Goal: Complete application form

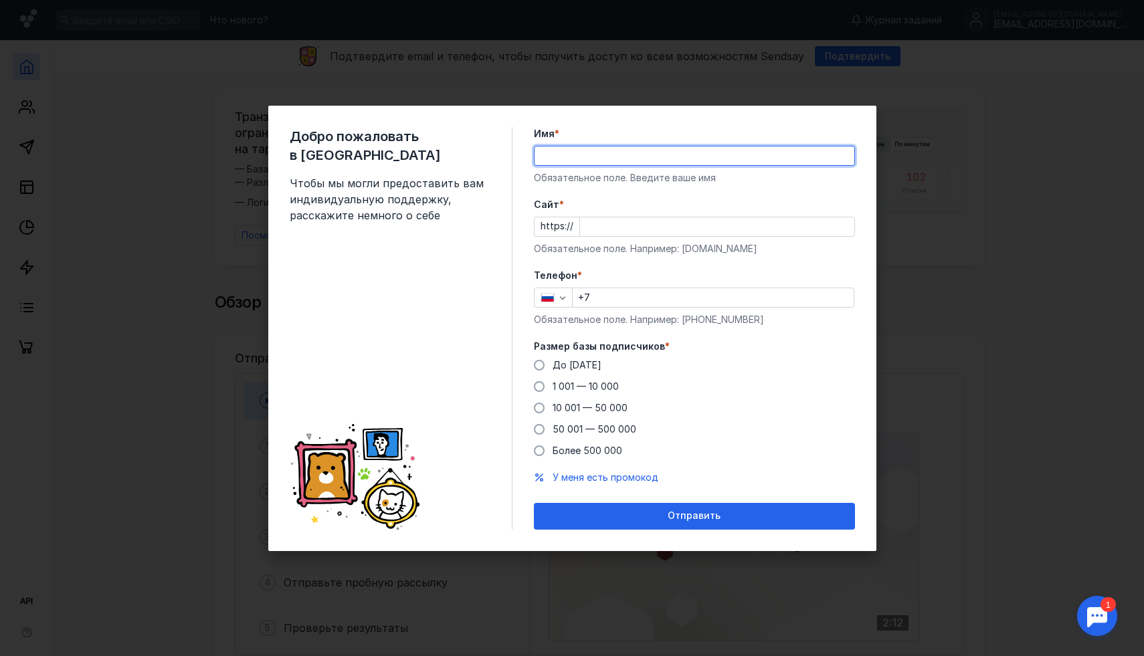
click at [587, 151] on input "Имя *" at bounding box center [695, 156] width 320 height 19
type input "b"
type input "[PERSON_NAME]"
click at [586, 230] on input "Cайт *" at bounding box center [717, 226] width 274 height 19
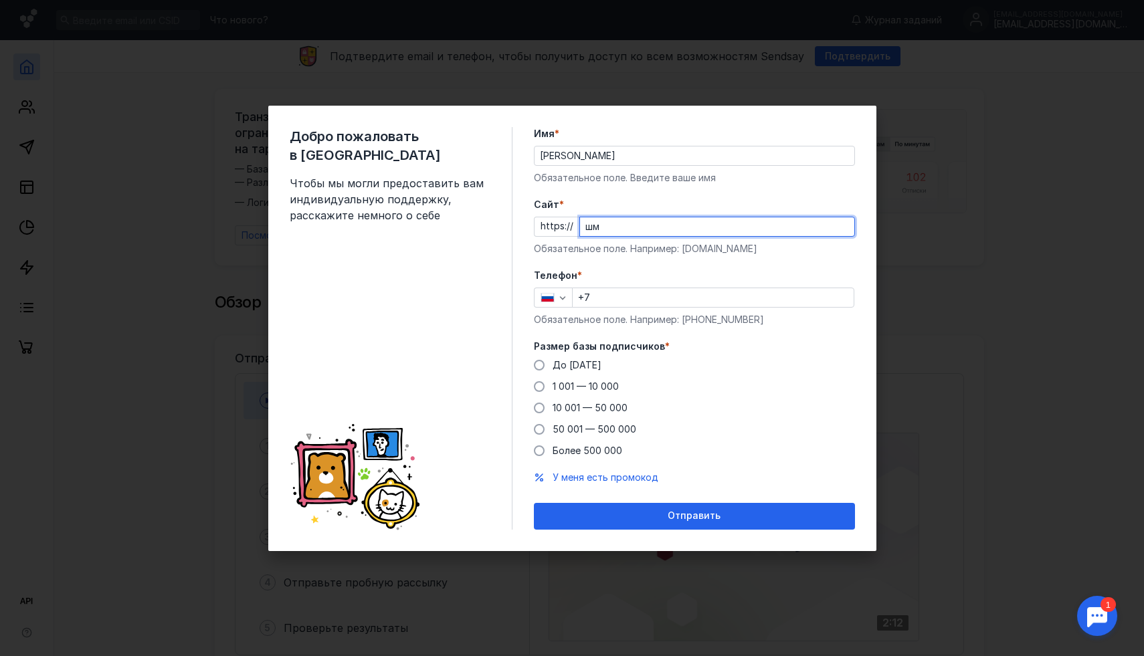
type input "ш"
type input "[DOMAIN_NAME]"
click at [616, 306] on input "+7" at bounding box center [713, 297] width 281 height 19
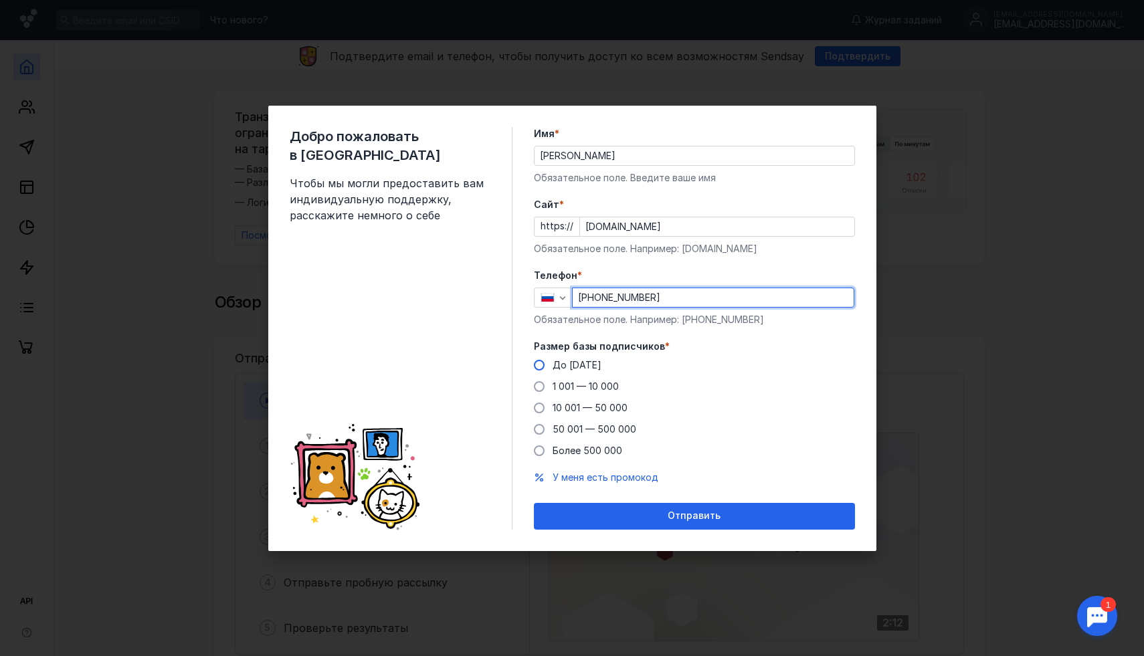
type input "[PHONE_NUMBER]"
click at [538, 364] on span at bounding box center [539, 365] width 11 height 11
click at [0, 0] on input "До [DATE]" at bounding box center [0, 0] width 0 height 0
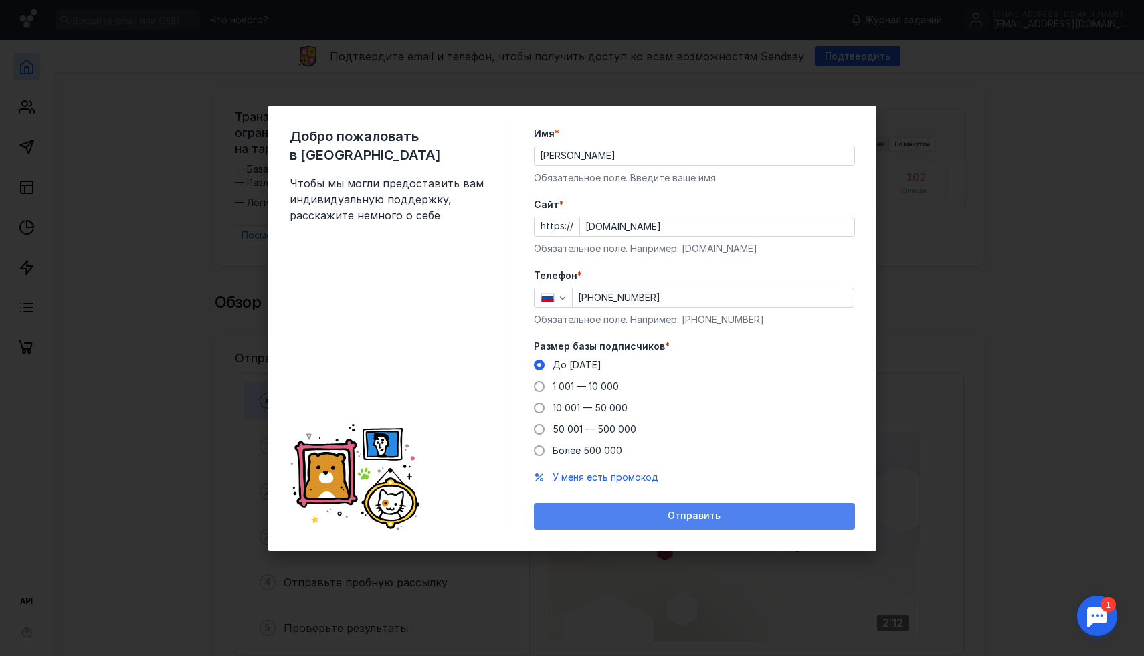
click at [622, 508] on div "Отправить" at bounding box center [694, 516] width 321 height 27
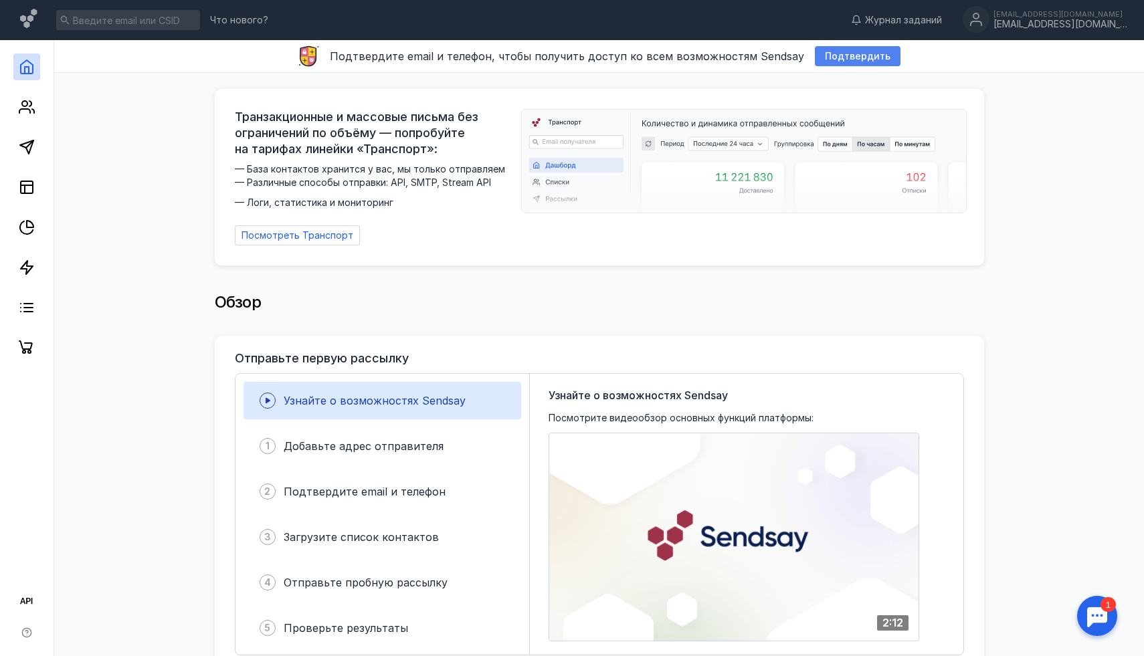
click at [818, 59] on div "Подтвердить" at bounding box center [857, 56] width 79 height 11
